Goal: Task Accomplishment & Management: Use online tool/utility

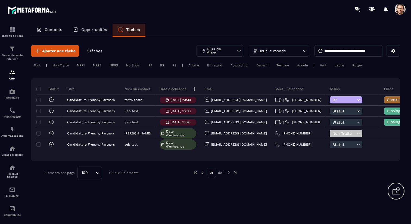
scroll to position [0, 178]
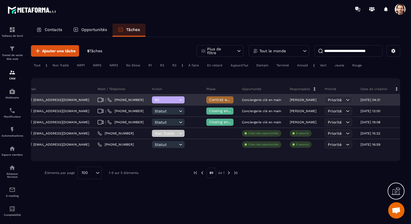
click at [345, 102] on icon at bounding box center [347, 99] width 5 height 5
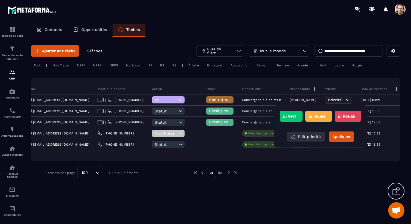
click at [310, 135] on button "Edit priorité" at bounding box center [306, 136] width 38 height 10
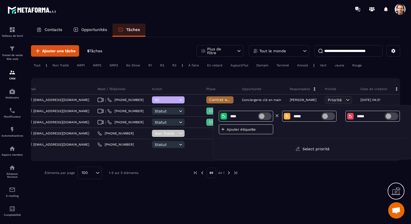
click at [276, 115] on icon at bounding box center [276, 115] width 5 height 5
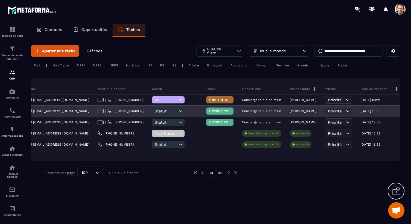
click at [328, 110] on span "Priorité" at bounding box center [335, 111] width 14 height 4
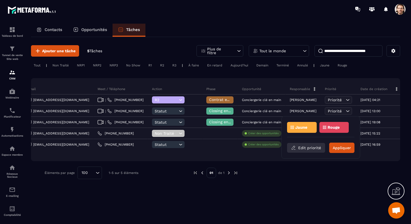
click at [316, 150] on button "Edit priorité" at bounding box center [306, 148] width 38 height 10
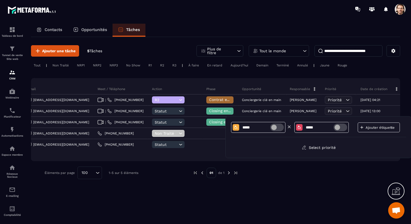
click at [289, 126] on icon at bounding box center [289, 126] width 5 height 5
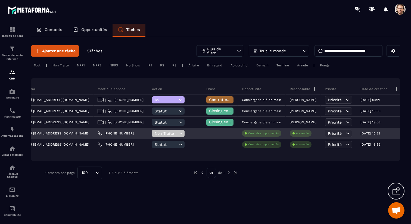
click at [345, 134] on icon at bounding box center [347, 132] width 5 height 5
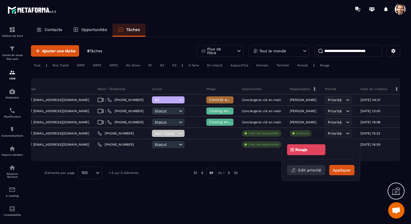
click at [312, 170] on button "Edit priorité" at bounding box center [306, 170] width 38 height 10
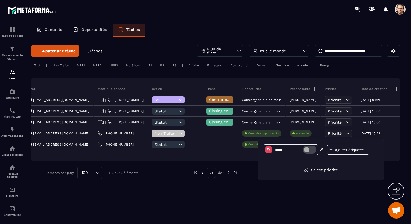
click at [321, 149] on icon at bounding box center [322, 149] width 2 height 2
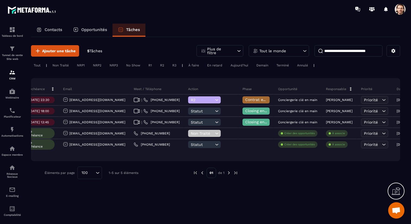
click at [323, 169] on div at bounding box center [316, 172] width 140 height 12
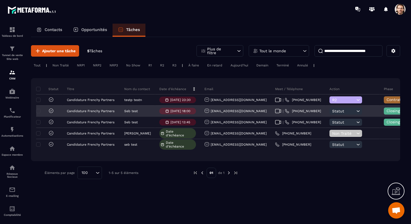
scroll to position [0, 0]
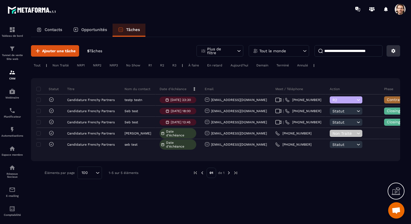
click at [398, 51] on button at bounding box center [393, 50] width 14 height 11
click at [359, 35] on div "Contacts Opportunités Tâches" at bounding box center [215, 30] width 369 height 13
